Goal: Information Seeking & Learning: Understand process/instructions

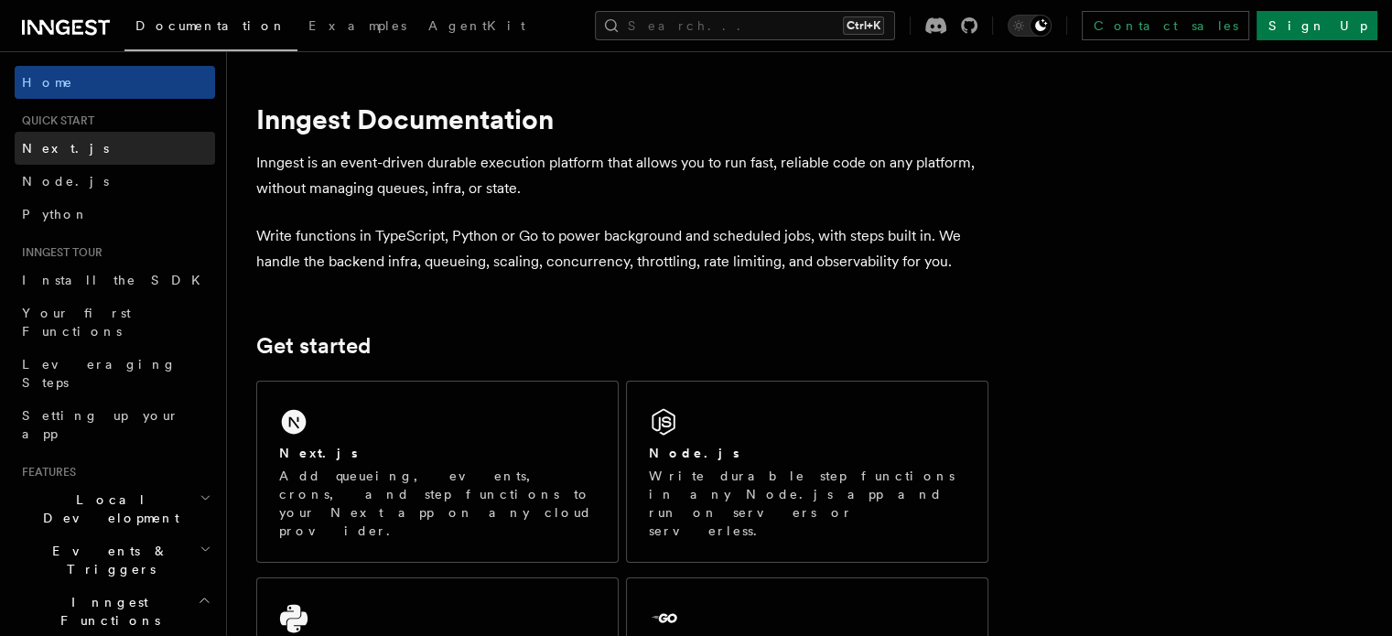
drag, startPoint x: 0, startPoint y: 0, endPoint x: 65, endPoint y: 143, distance: 156.9
click at [65, 143] on link "Next.js" at bounding box center [115, 148] width 200 height 33
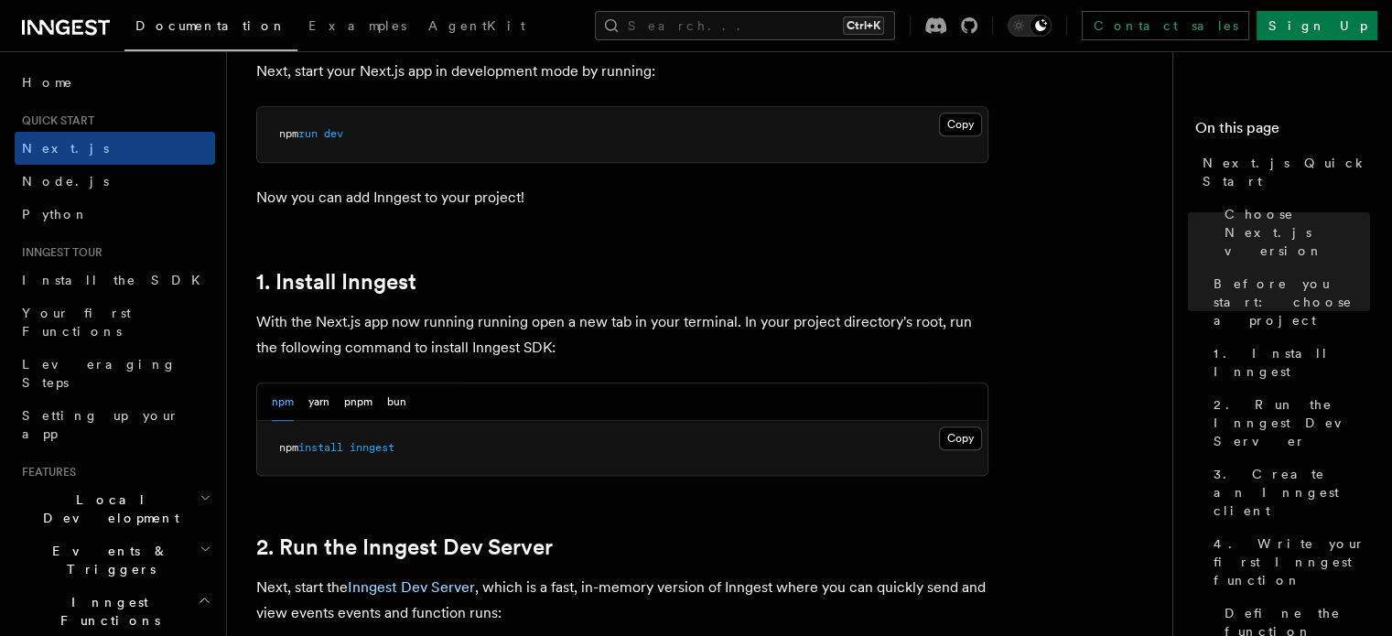
scroll to position [915, 0]
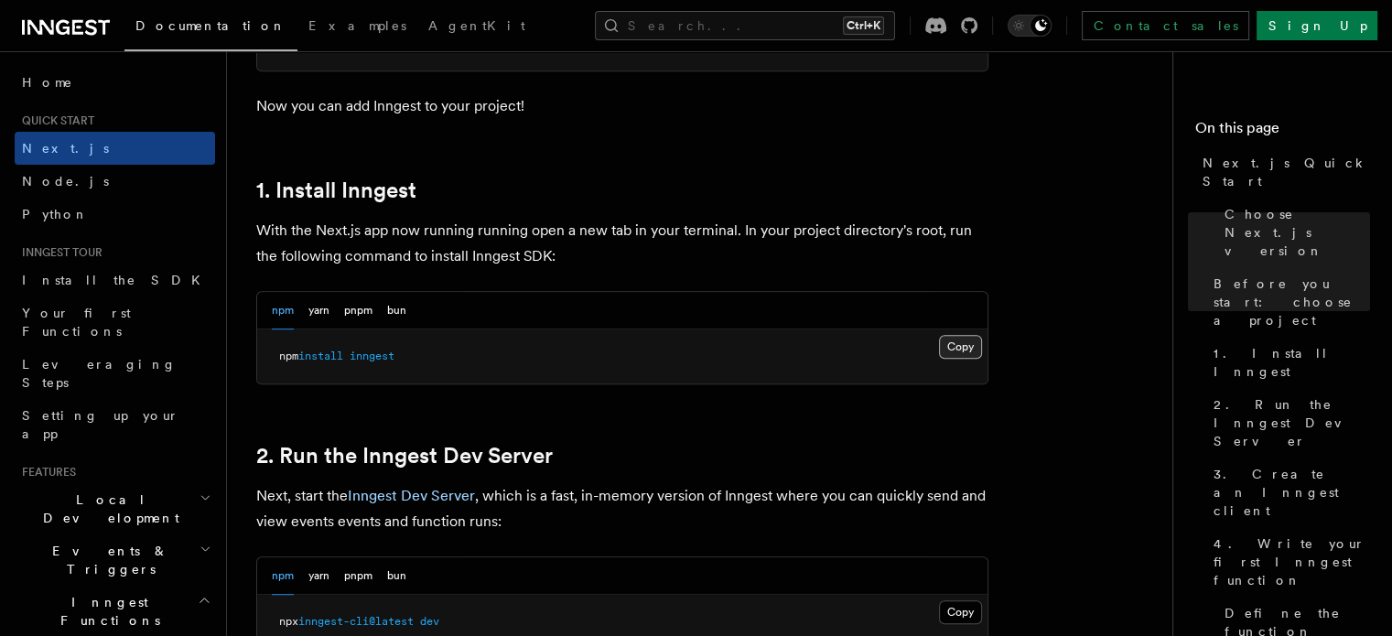
click at [959, 350] on button "Copy Copied" at bounding box center [960, 347] width 43 height 24
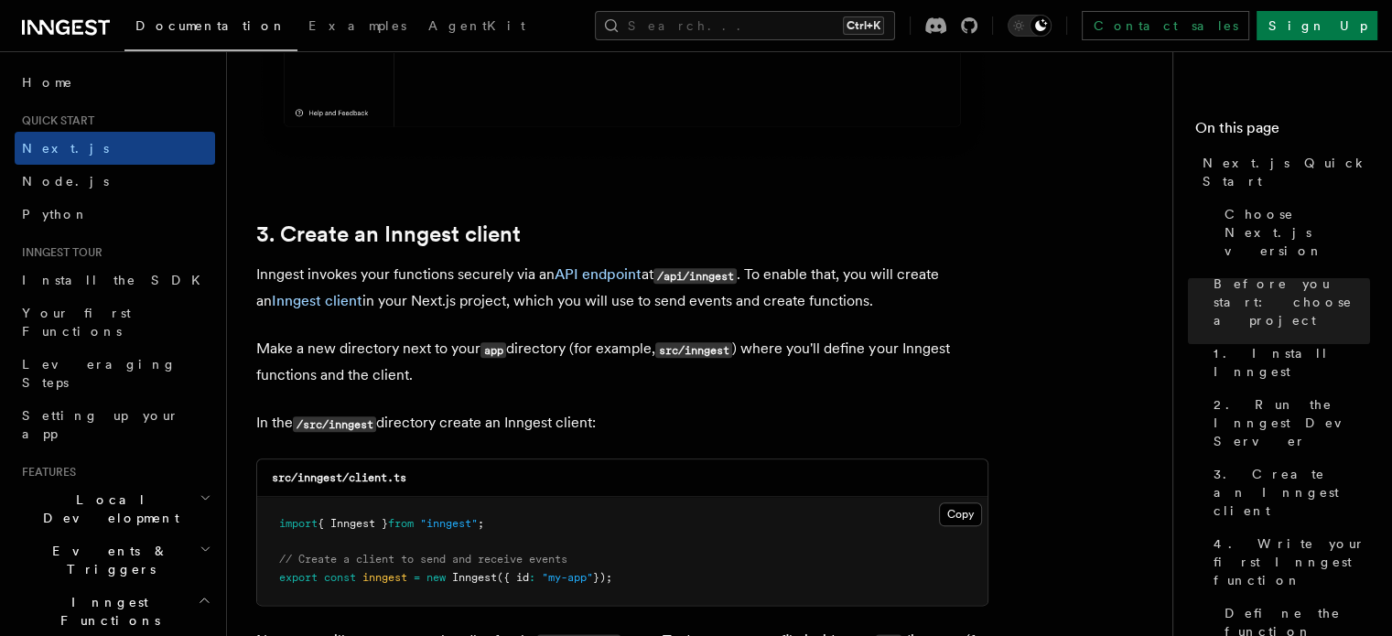
scroll to position [2289, 0]
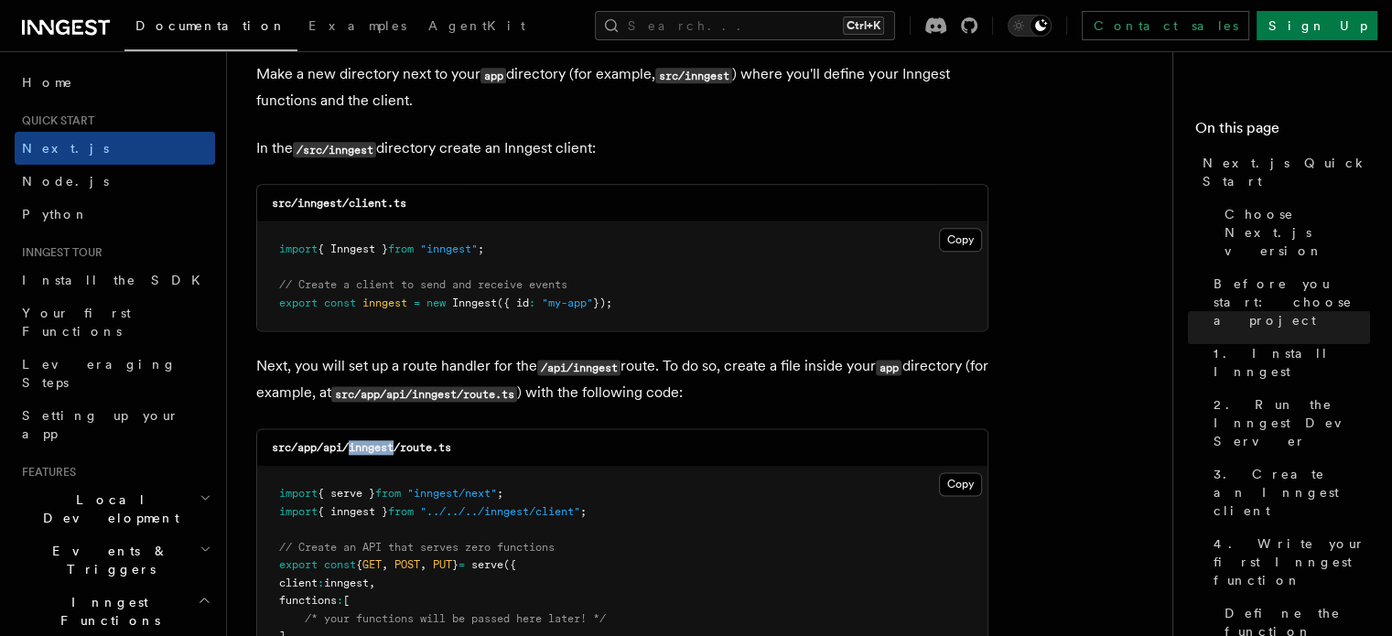
drag, startPoint x: 348, startPoint y: 453, endPoint x: 395, endPoint y: 458, distance: 47.8
click at [395, 458] on div "src/app/api/inngest/route.ts" at bounding box center [622, 448] width 731 height 38
copy code "inngest"
click at [945, 233] on button "Copy Copied" at bounding box center [960, 240] width 43 height 24
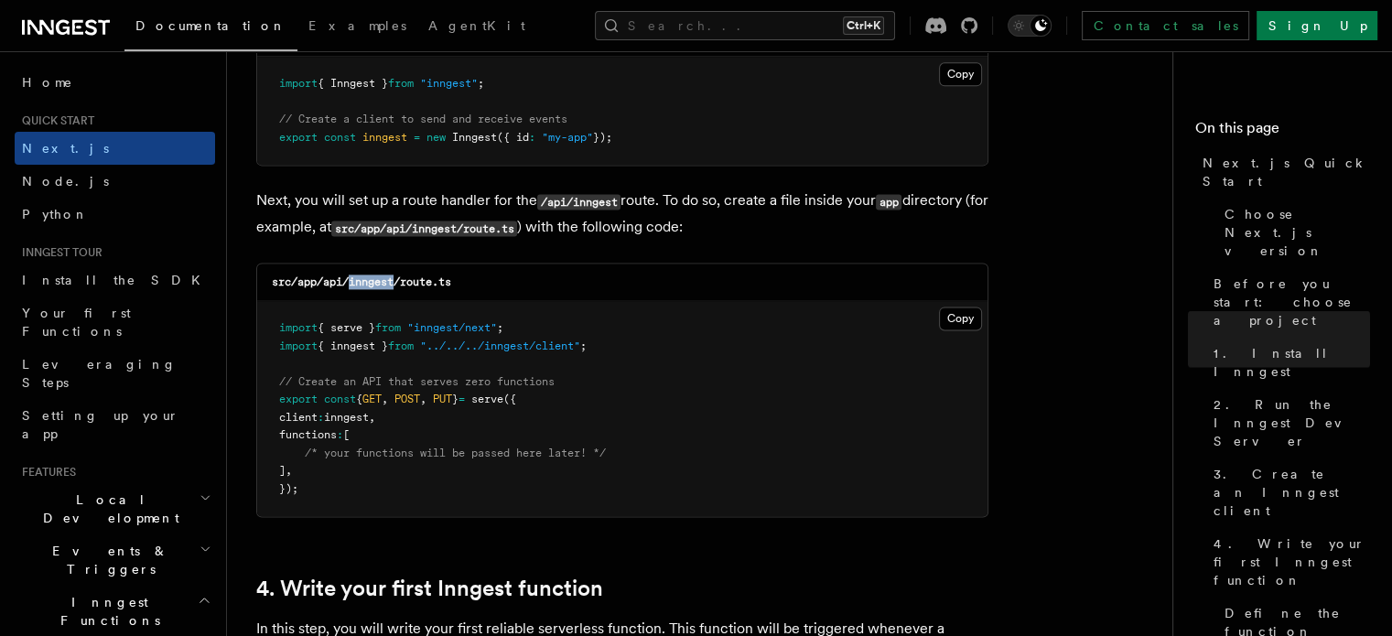
scroll to position [2472, 0]
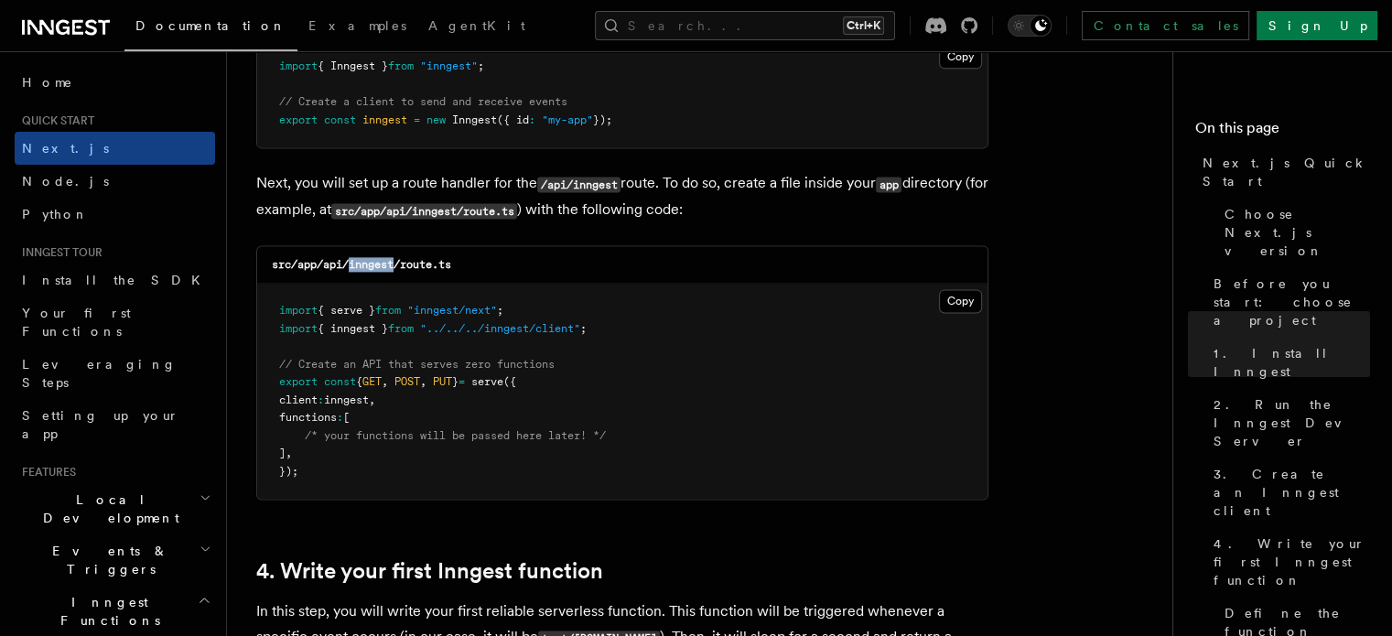
click at [379, 263] on code "src/app/api/inngest/route.ts" at bounding box center [361, 264] width 179 height 13
drag, startPoint x: 395, startPoint y: 265, endPoint x: 351, endPoint y: 260, distance: 44.3
click at [351, 260] on code "src/app/api/inngest/route.ts" at bounding box center [361, 264] width 179 height 13
copy code "inngest"
click at [953, 309] on button "Copy Copied" at bounding box center [960, 301] width 43 height 24
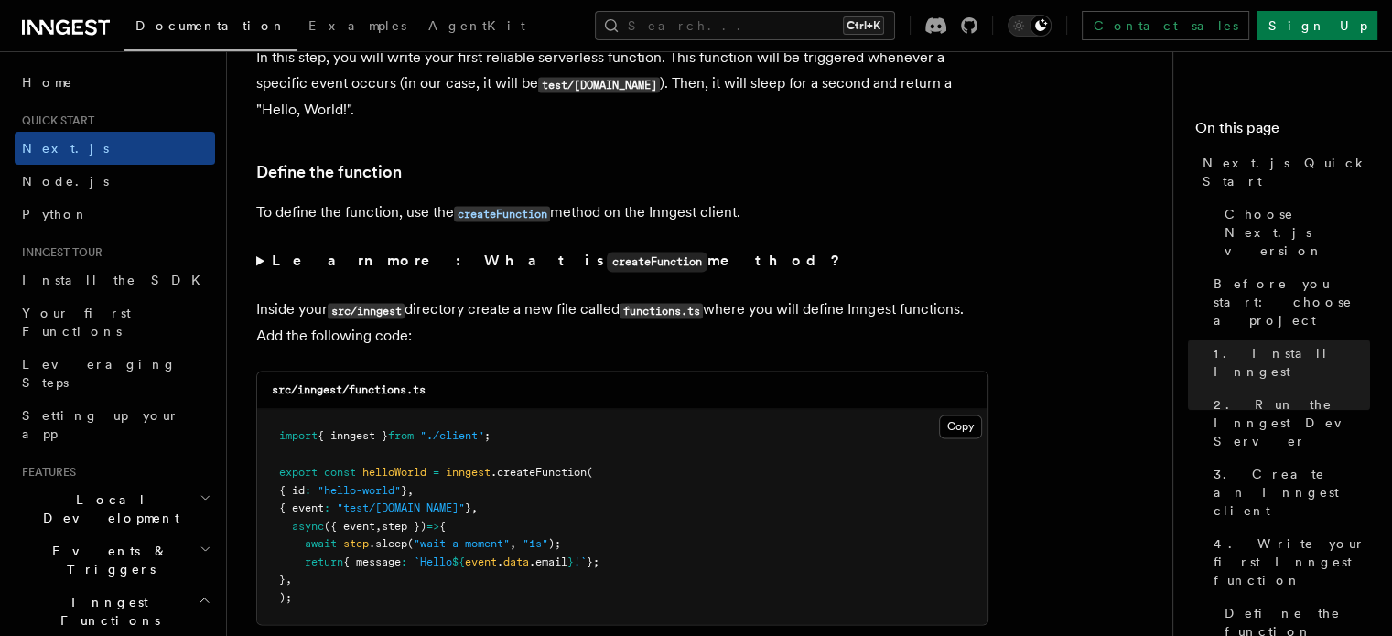
scroll to position [3296, 0]
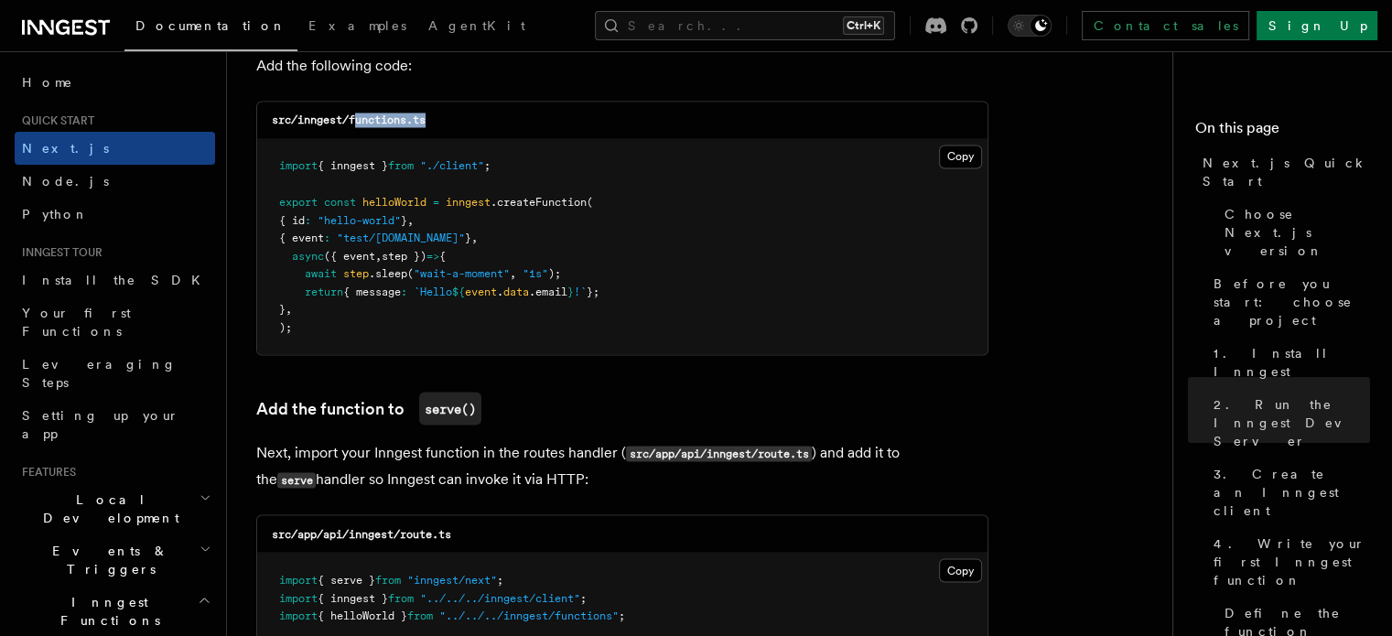
drag, startPoint x: 360, startPoint y: 124, endPoint x: 439, endPoint y: 124, distance: 79.6
click at [439, 124] on div "src/inngest/functions.ts" at bounding box center [622, 121] width 731 height 38
copy code "unctions.ts"
